Goal: Information Seeking & Learning: Learn about a topic

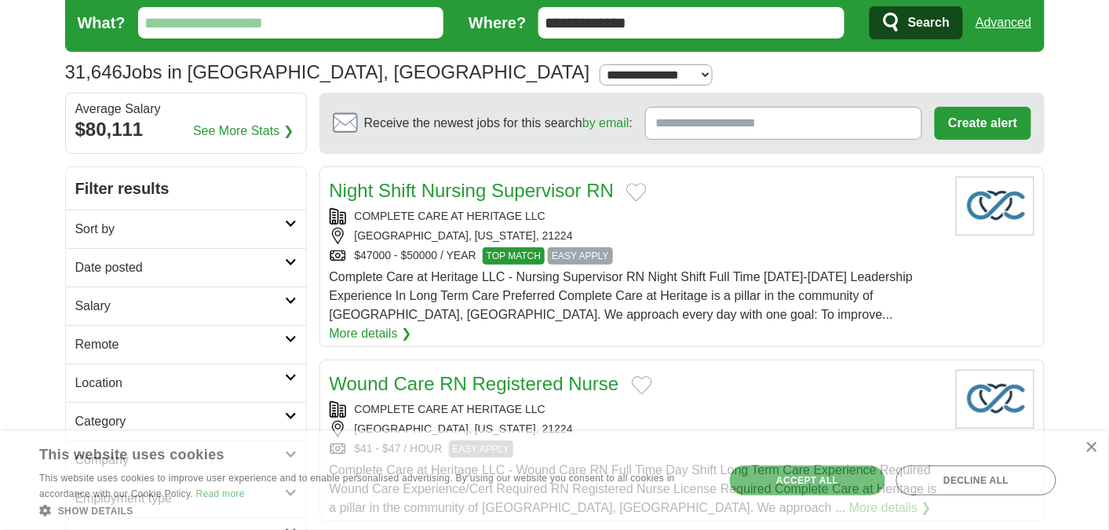
scroll to position [82, 0]
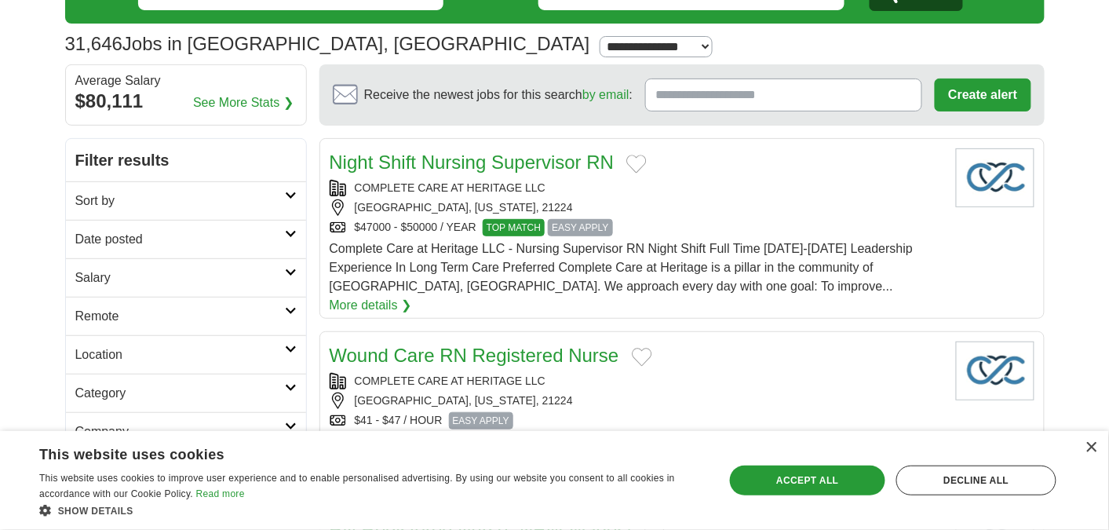
click at [196, 280] on h2 "Salary" at bounding box center [180, 278] width 210 height 19
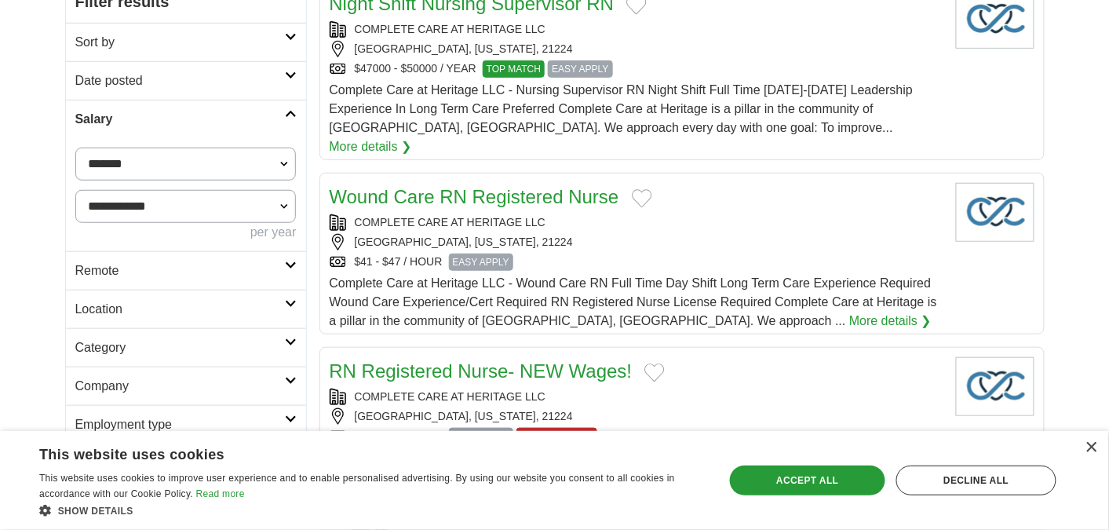
scroll to position [247, 0]
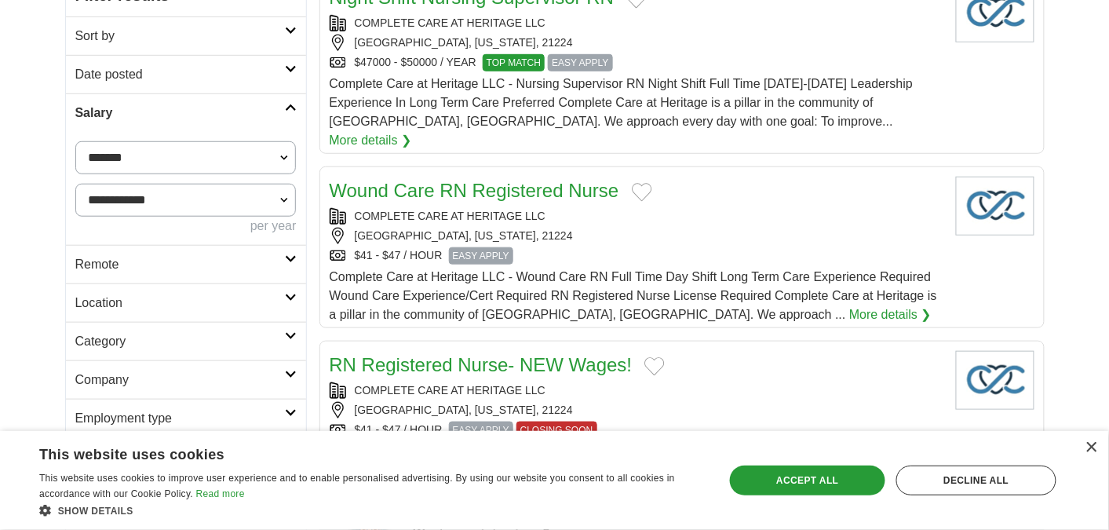
click at [240, 159] on select "**********" at bounding box center [185, 157] width 221 height 33
select select "*****"
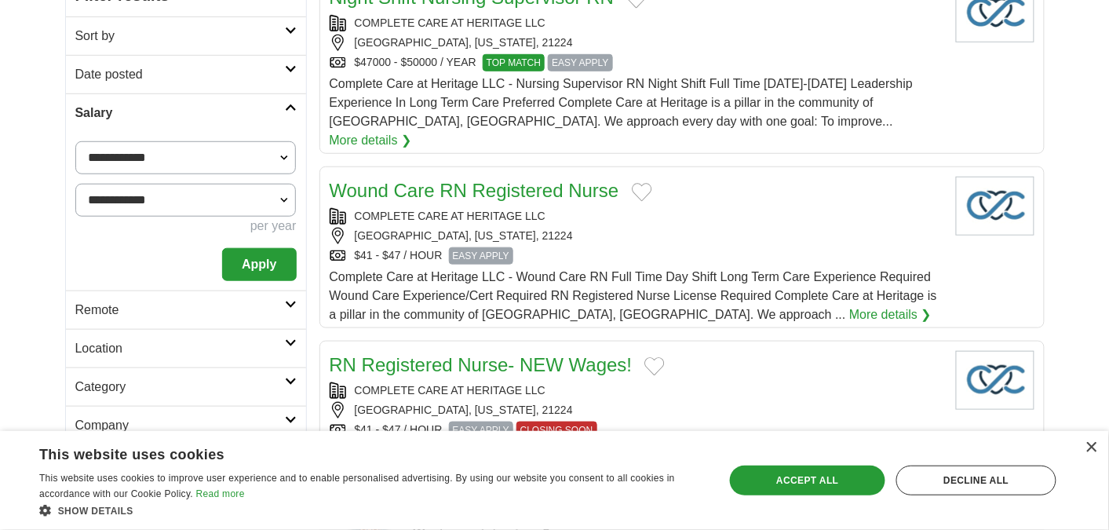
click at [268, 268] on button "Apply" at bounding box center [259, 264] width 74 height 33
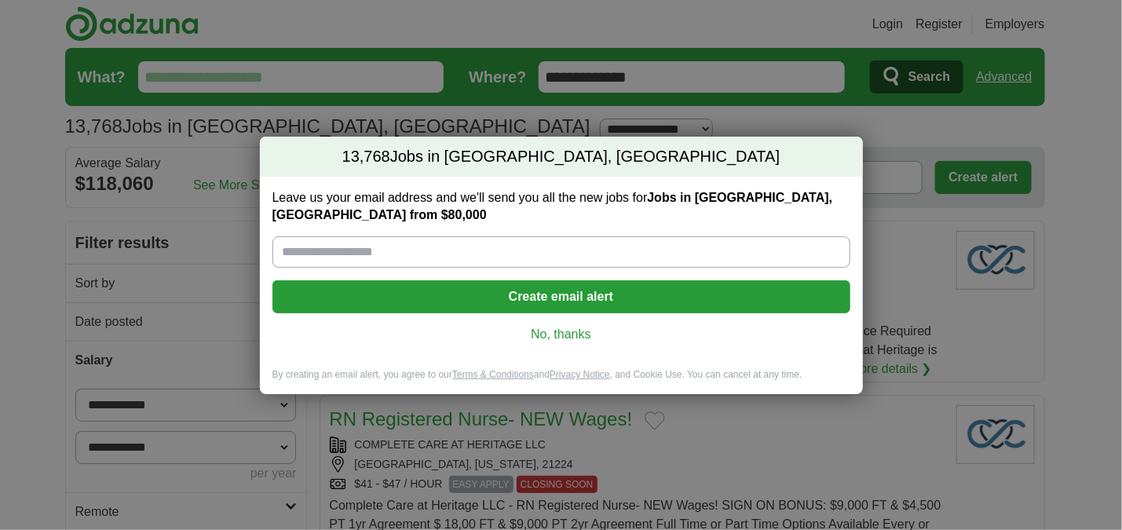
click at [554, 342] on link "No, thanks" at bounding box center [561, 334] width 553 height 17
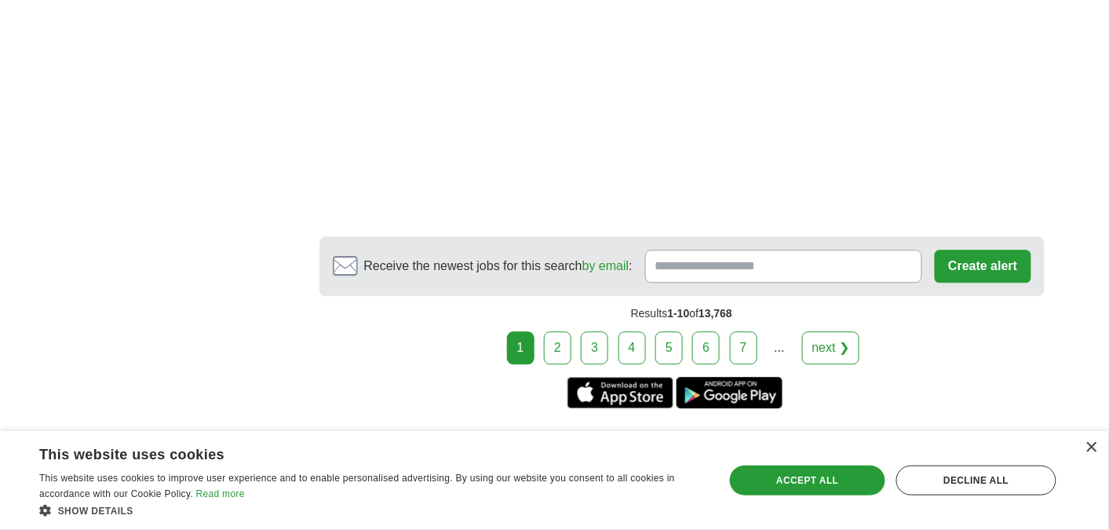
scroll to position [2562, 0]
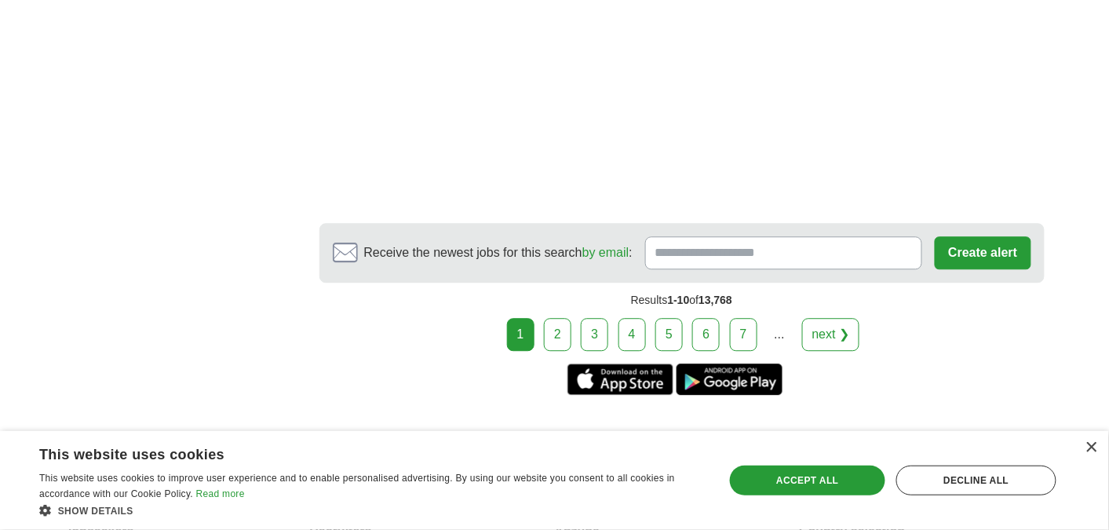
click at [802, 318] on div "1 2 3 4 5 6 7 ... next ❯" at bounding box center [683, 334] width 726 height 33
click at [835, 318] on link "next ❯" at bounding box center [831, 334] width 58 height 33
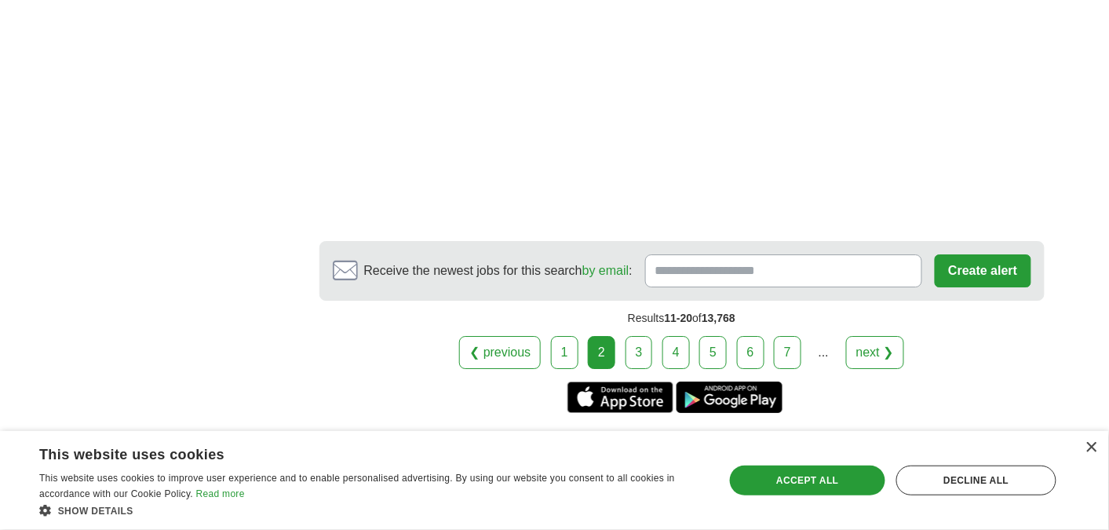
scroll to position [2965, 0]
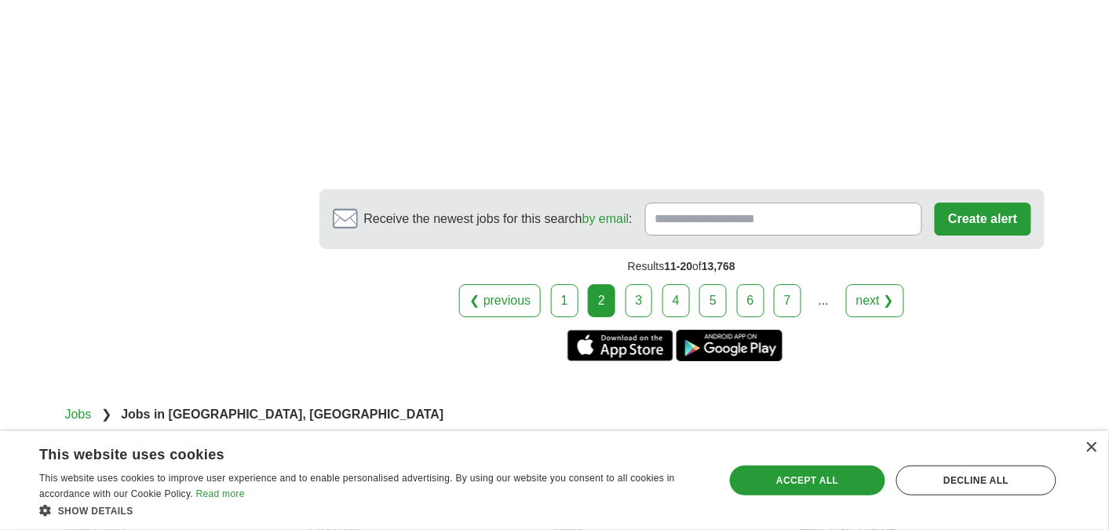
click at [633, 284] on link "3" at bounding box center [639, 300] width 27 height 33
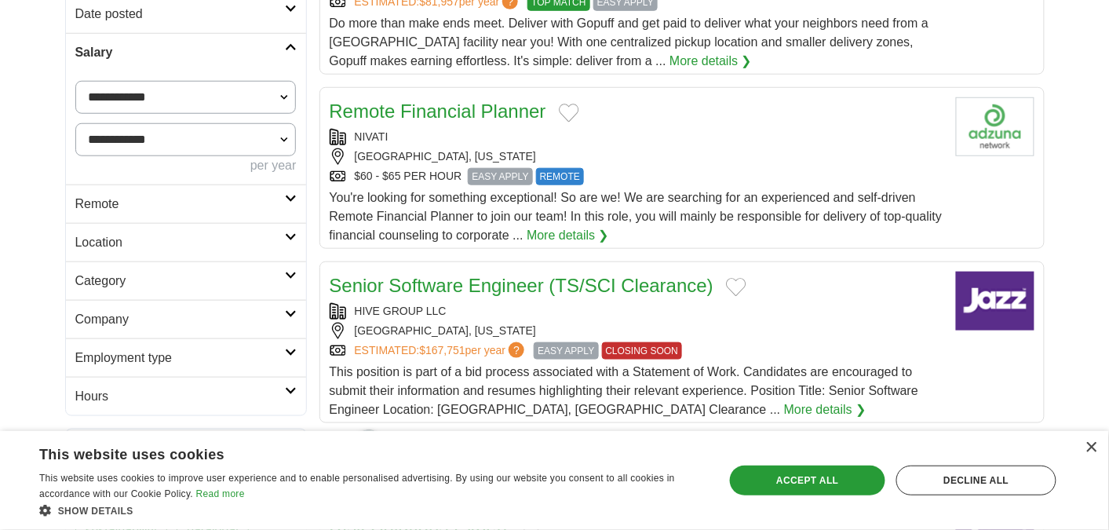
scroll to position [331, 0]
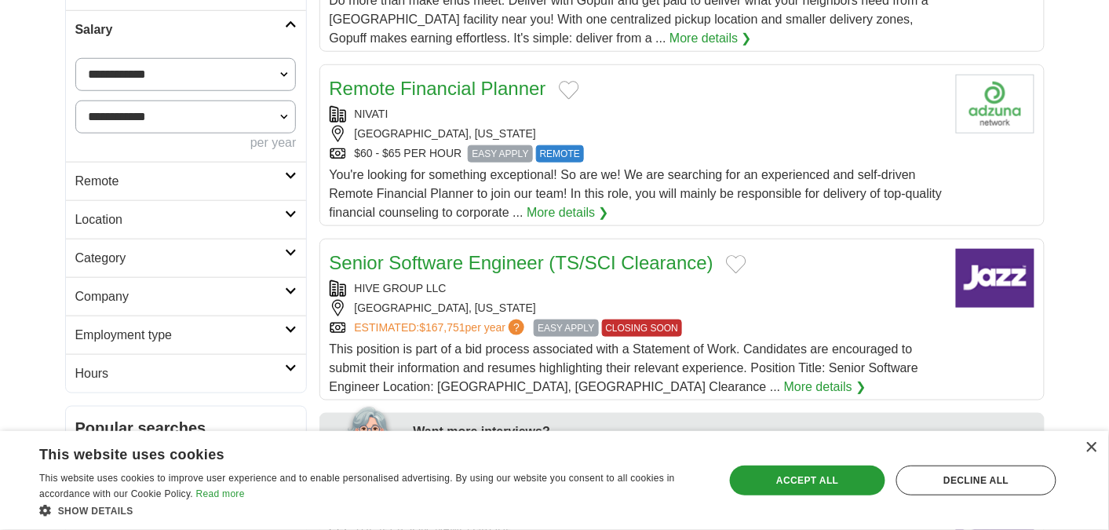
click at [134, 252] on h2 "Category" at bounding box center [180, 258] width 210 height 19
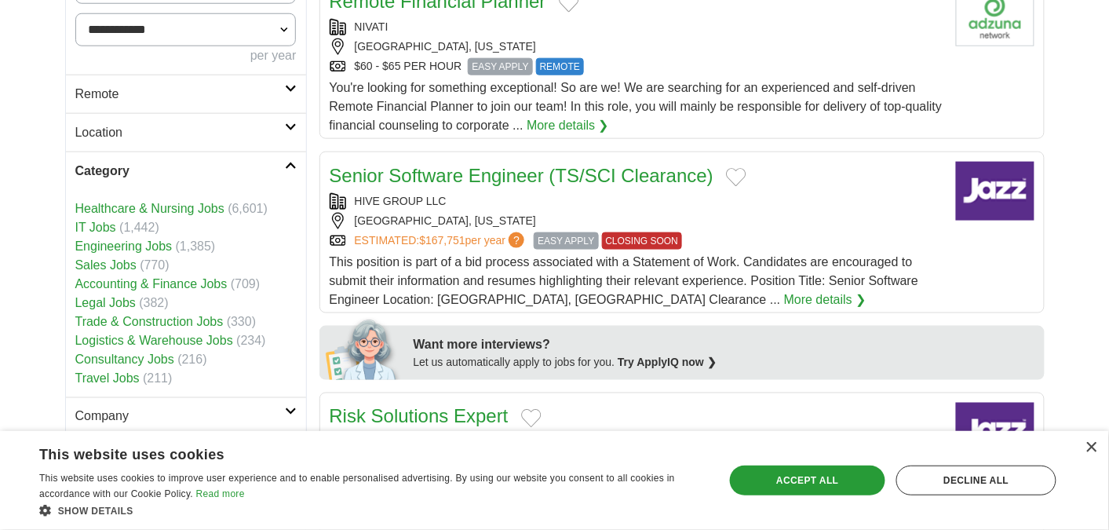
scroll to position [495, 0]
